Goal: Task Accomplishment & Management: Manage account settings

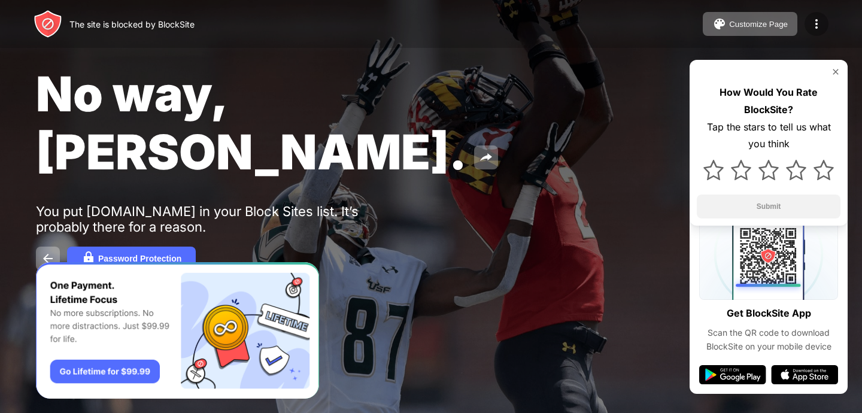
click at [816, 17] on img at bounding box center [816, 24] width 14 height 14
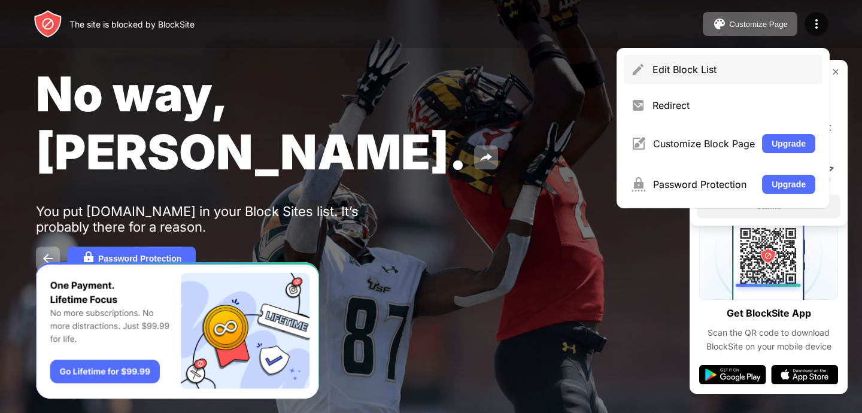
click at [636, 74] on img at bounding box center [638, 69] width 14 height 14
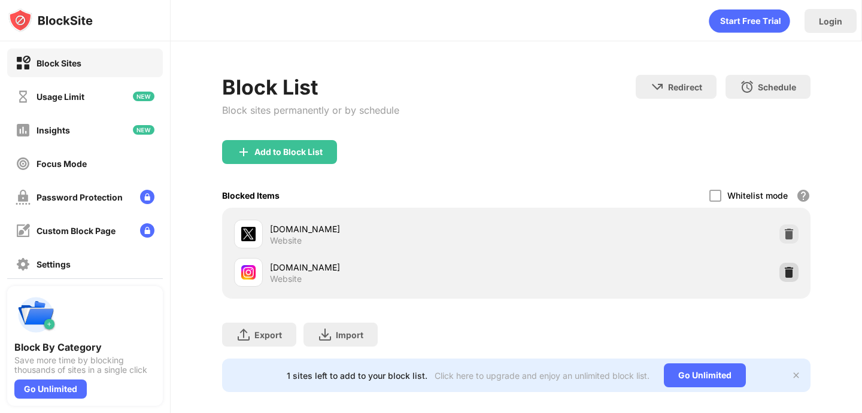
click at [784, 271] on img at bounding box center [789, 272] width 12 height 12
